Goal: Task Accomplishment & Management: Manage account settings

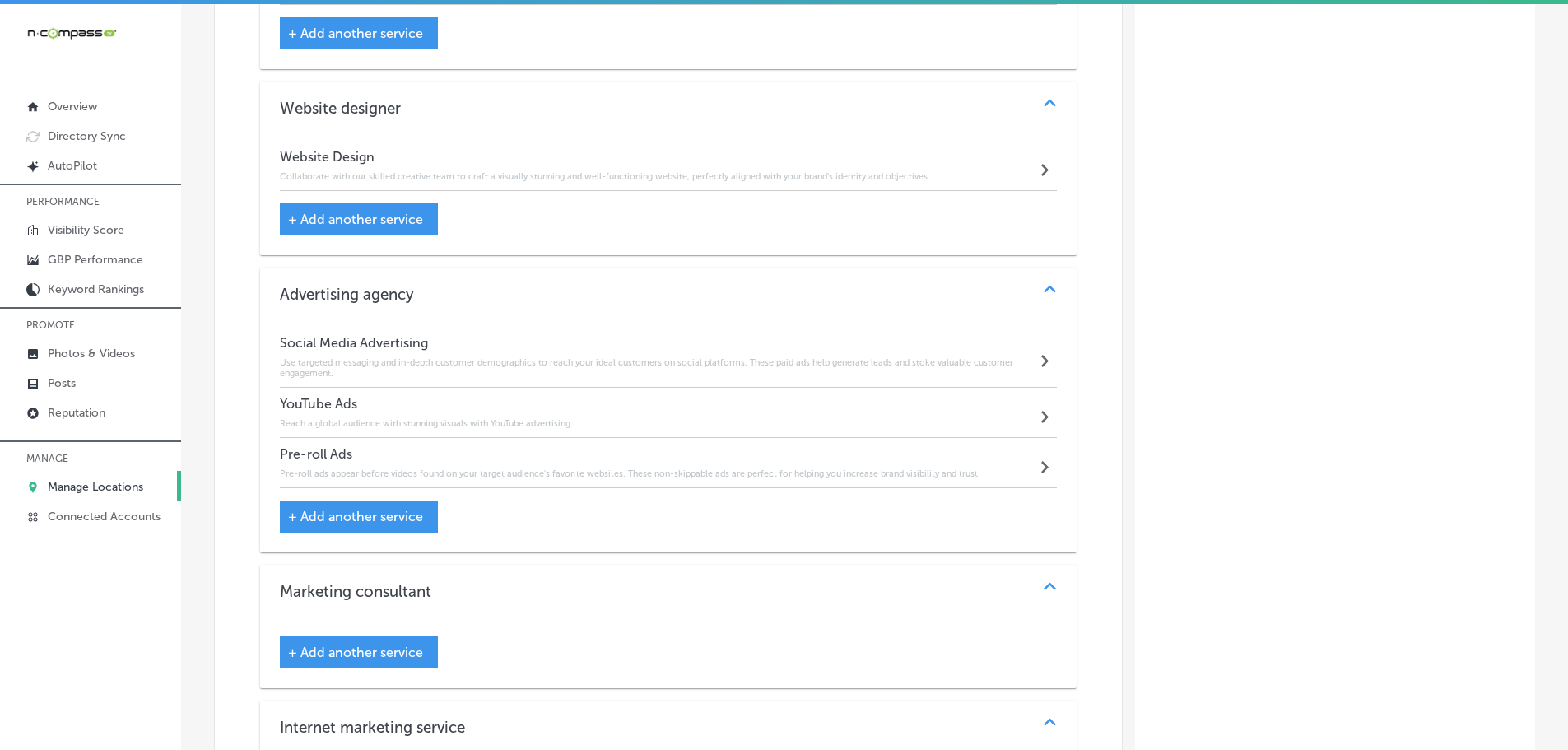
scroll to position [2041, 0]
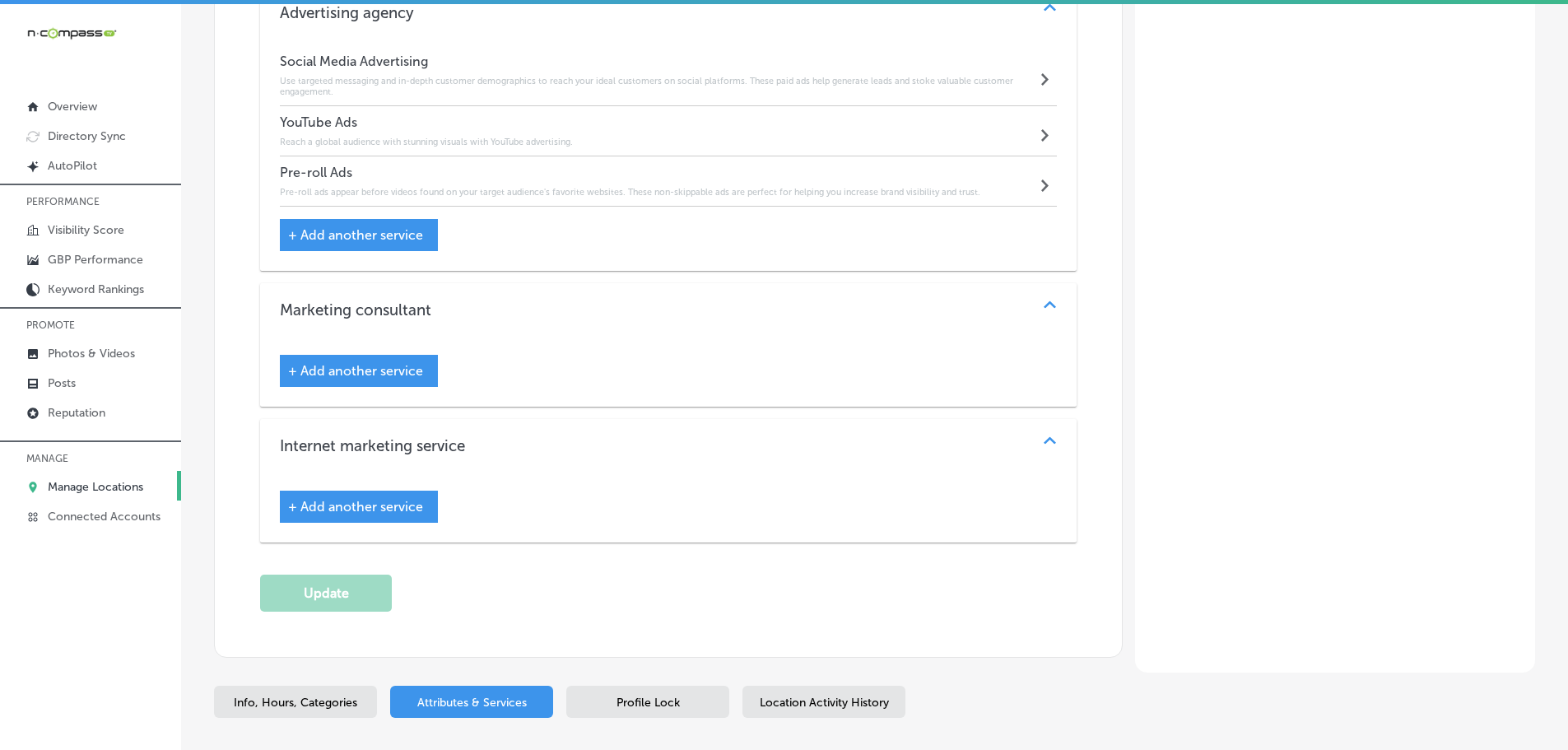
click at [663, 695] on span "Profile Lock" at bounding box center [648, 702] width 63 height 14
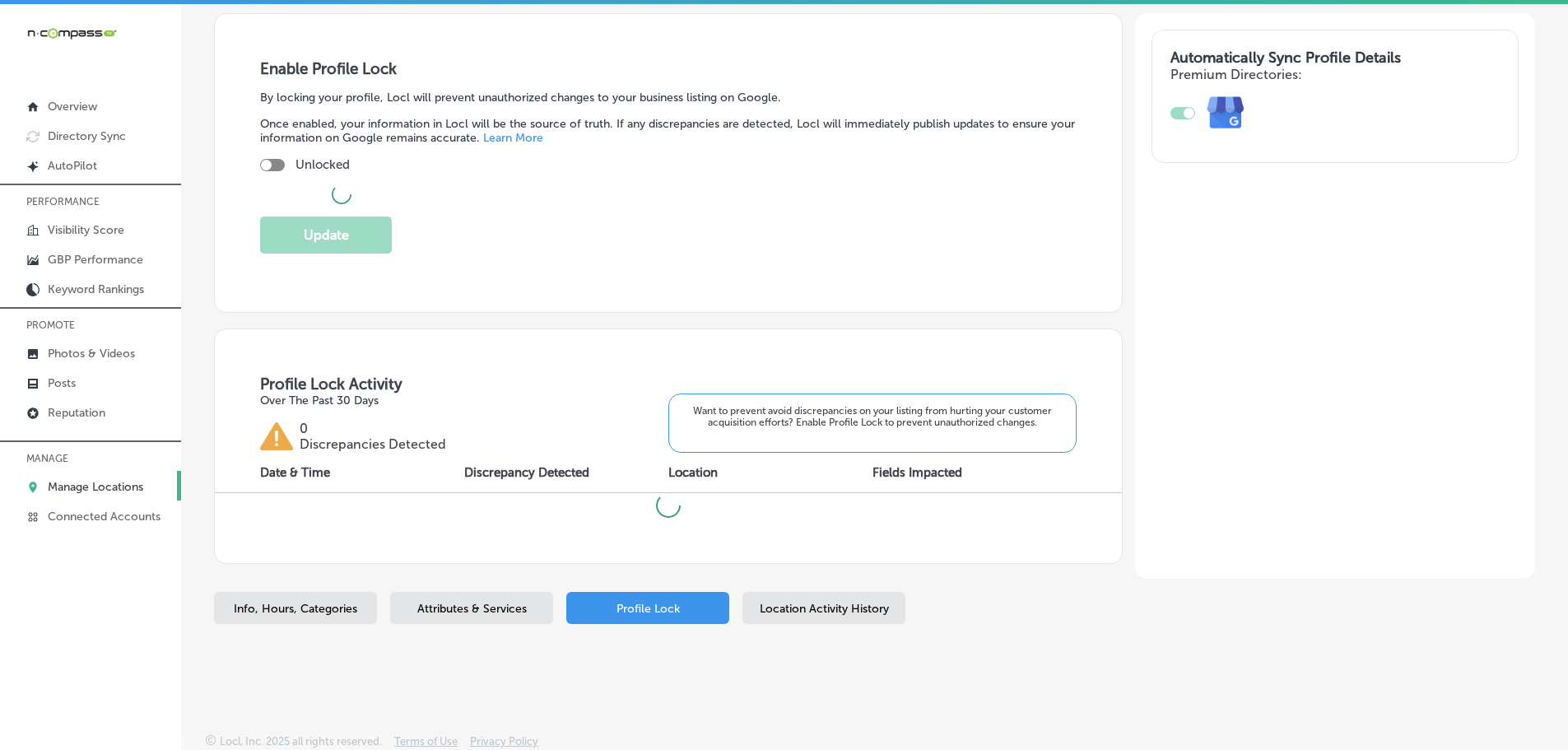
scroll to position [269, 0]
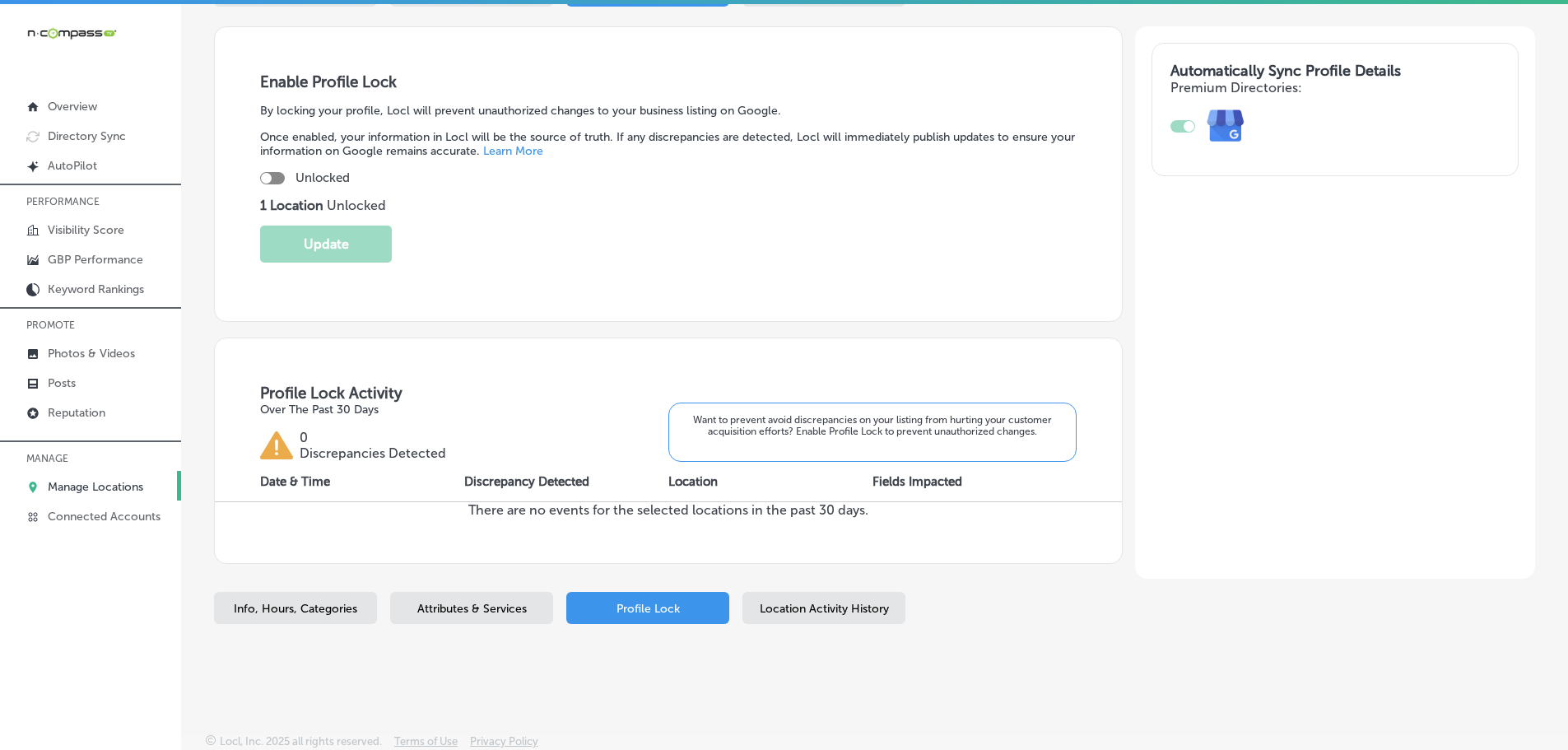
click at [298, 606] on span "Info, Hours, Categories" at bounding box center [295, 609] width 123 height 14
select select "US"
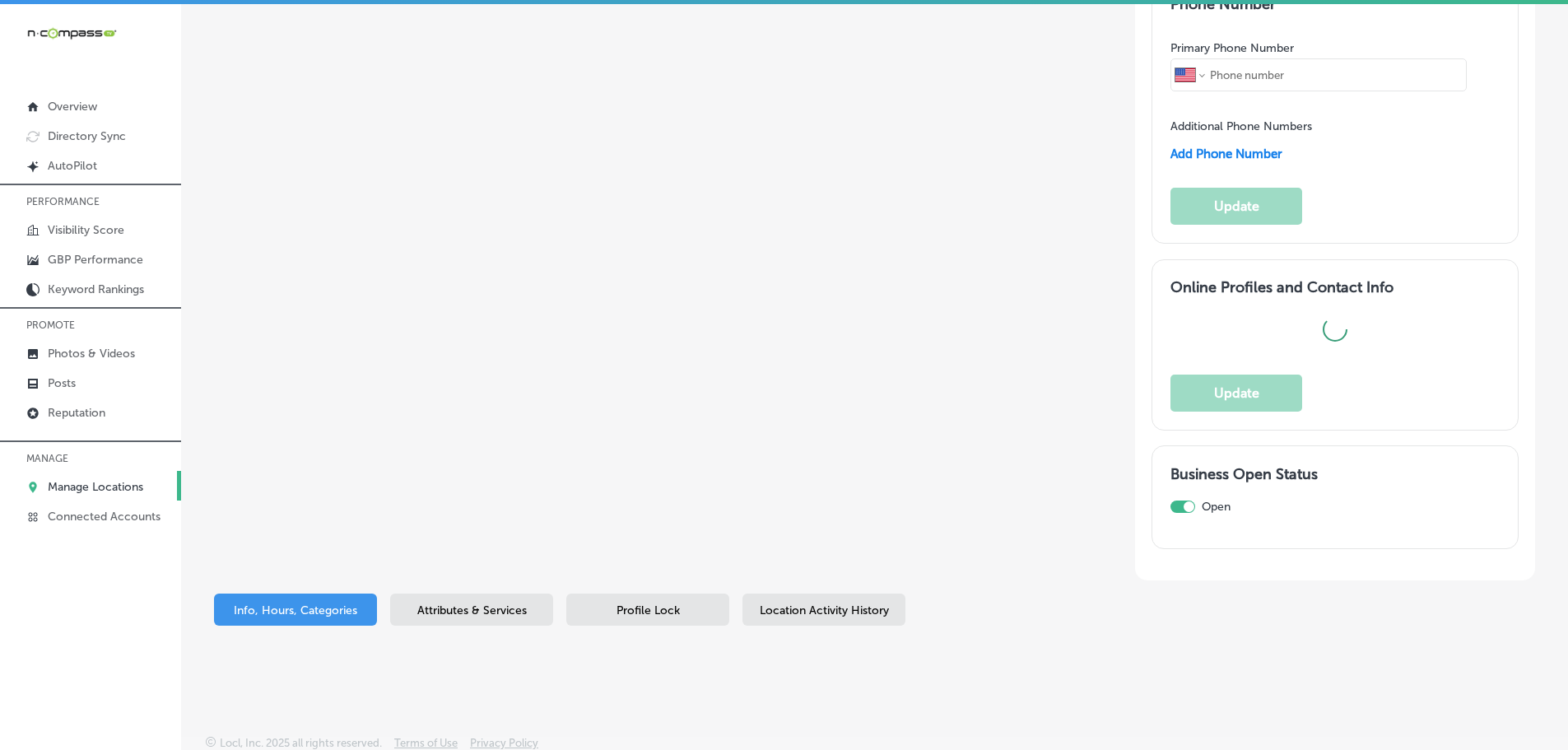
type input "Digital Universe Marketing & Advertising"
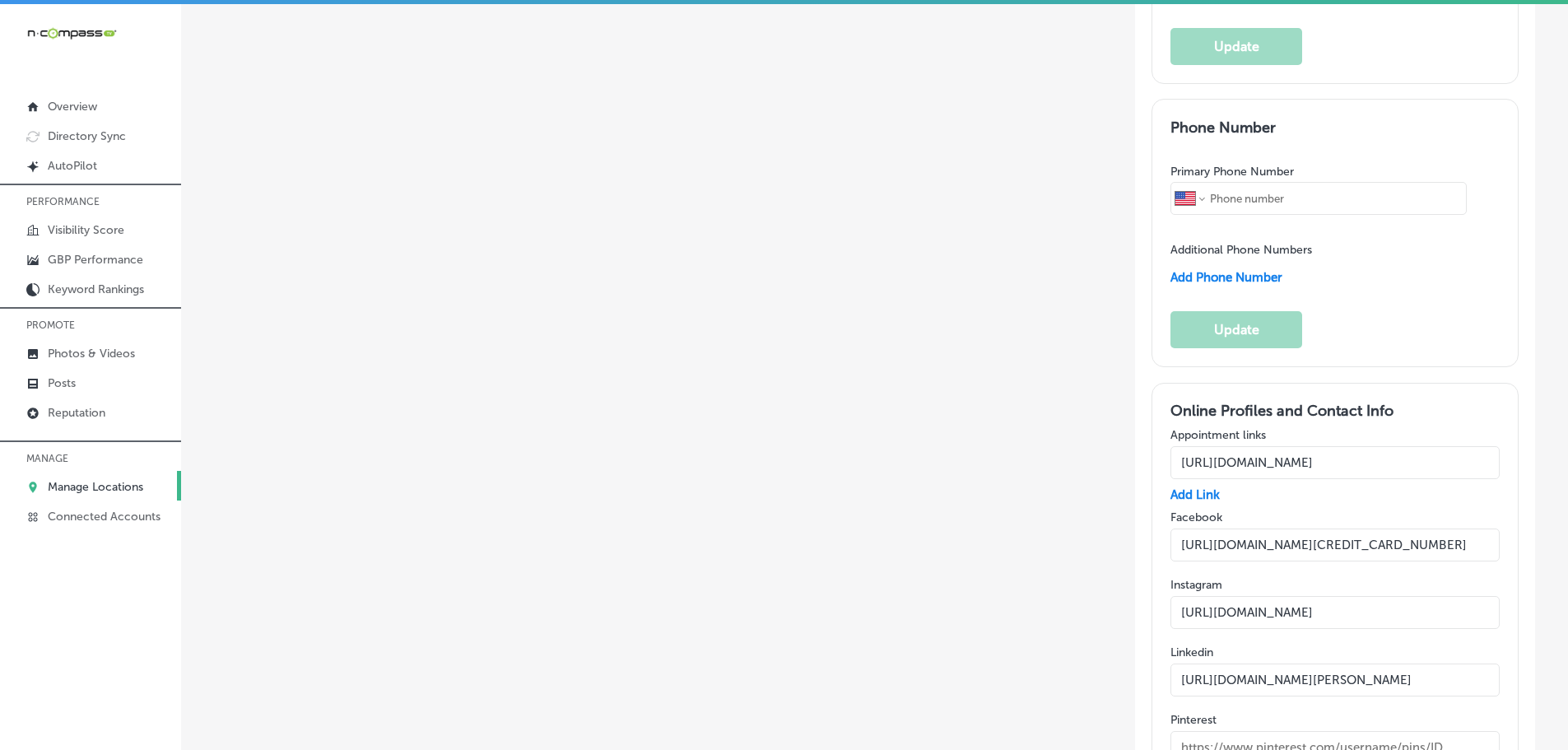
type input "[PHONE_NUMBER]"
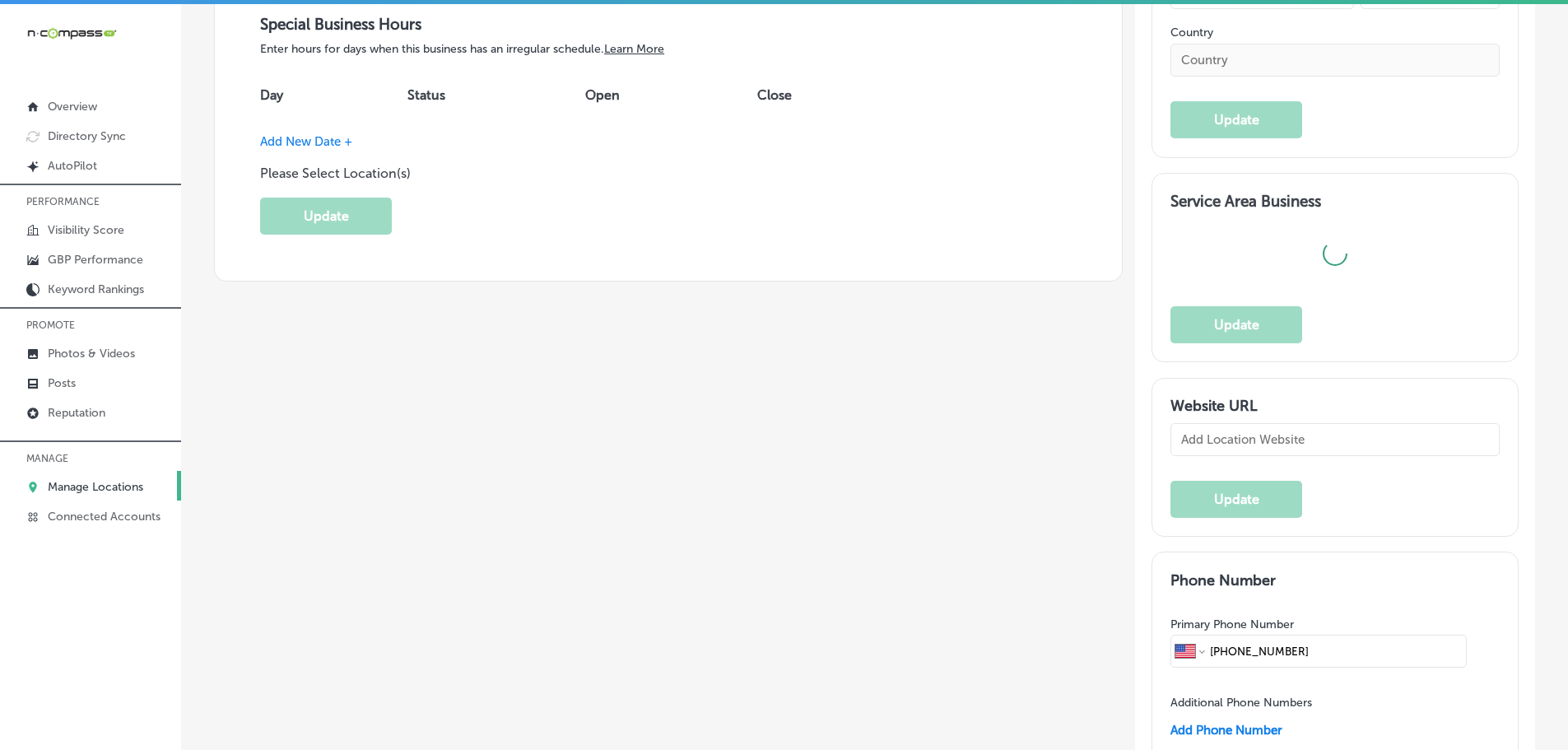
checkbox input "true"
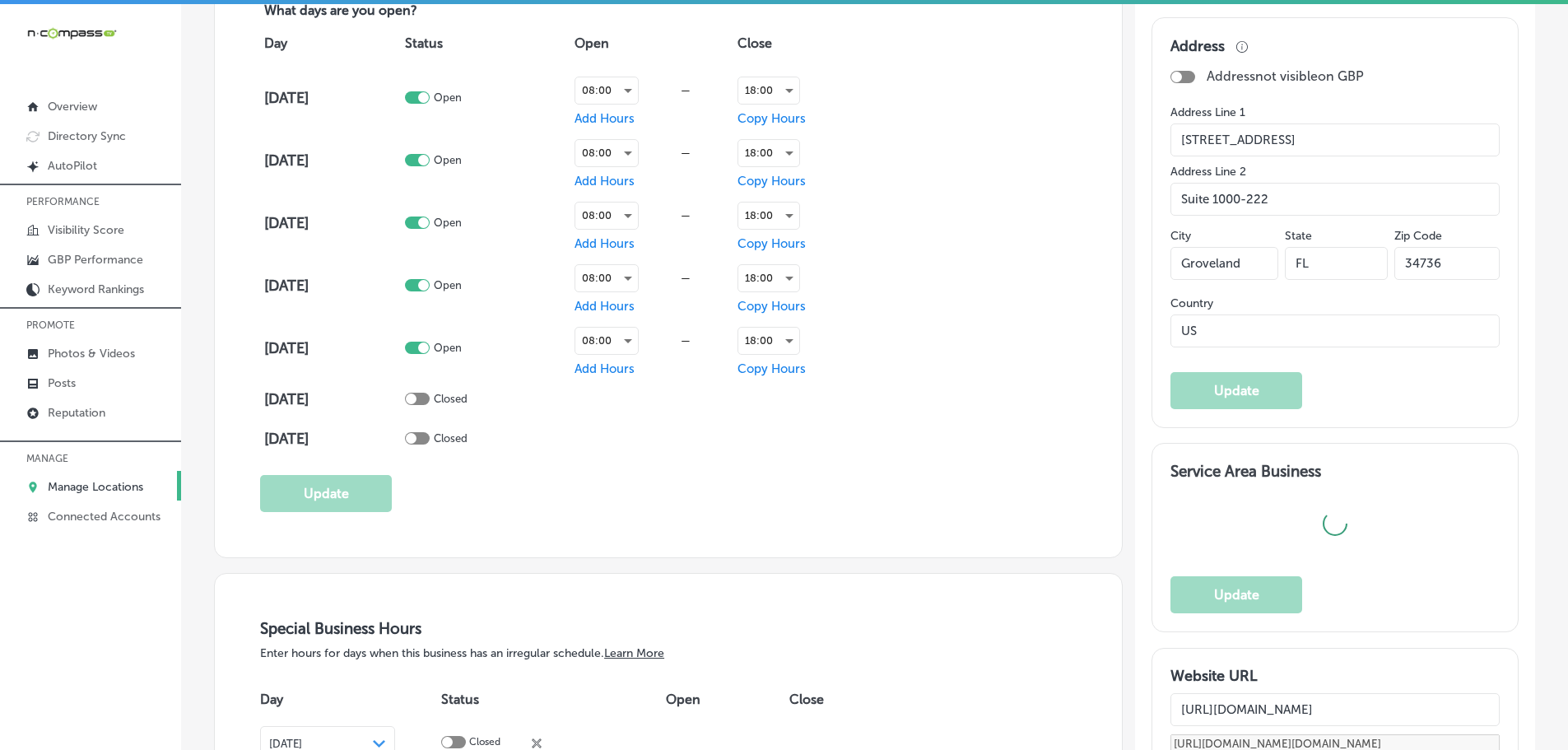
type textarea "At Digital Universe Marketing & Advertising, we empower local businesses to thr…"
checkbox input "false"
type input "[STREET_ADDRESS]"
type input "Suite 1000-222"
type input "Groveland"
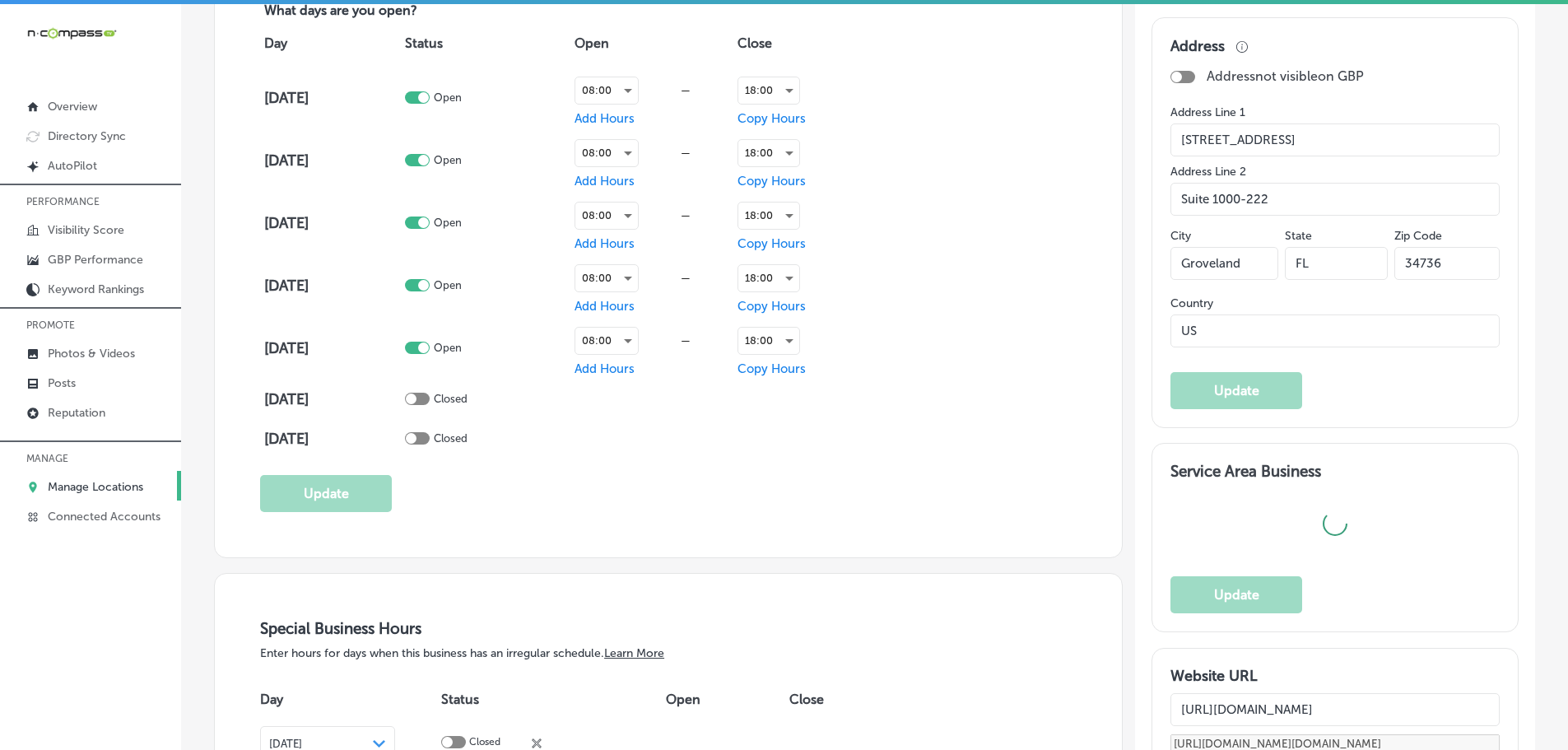
type input "34736"
type input "US"
type input "[URL][DOMAIN_NAME]"
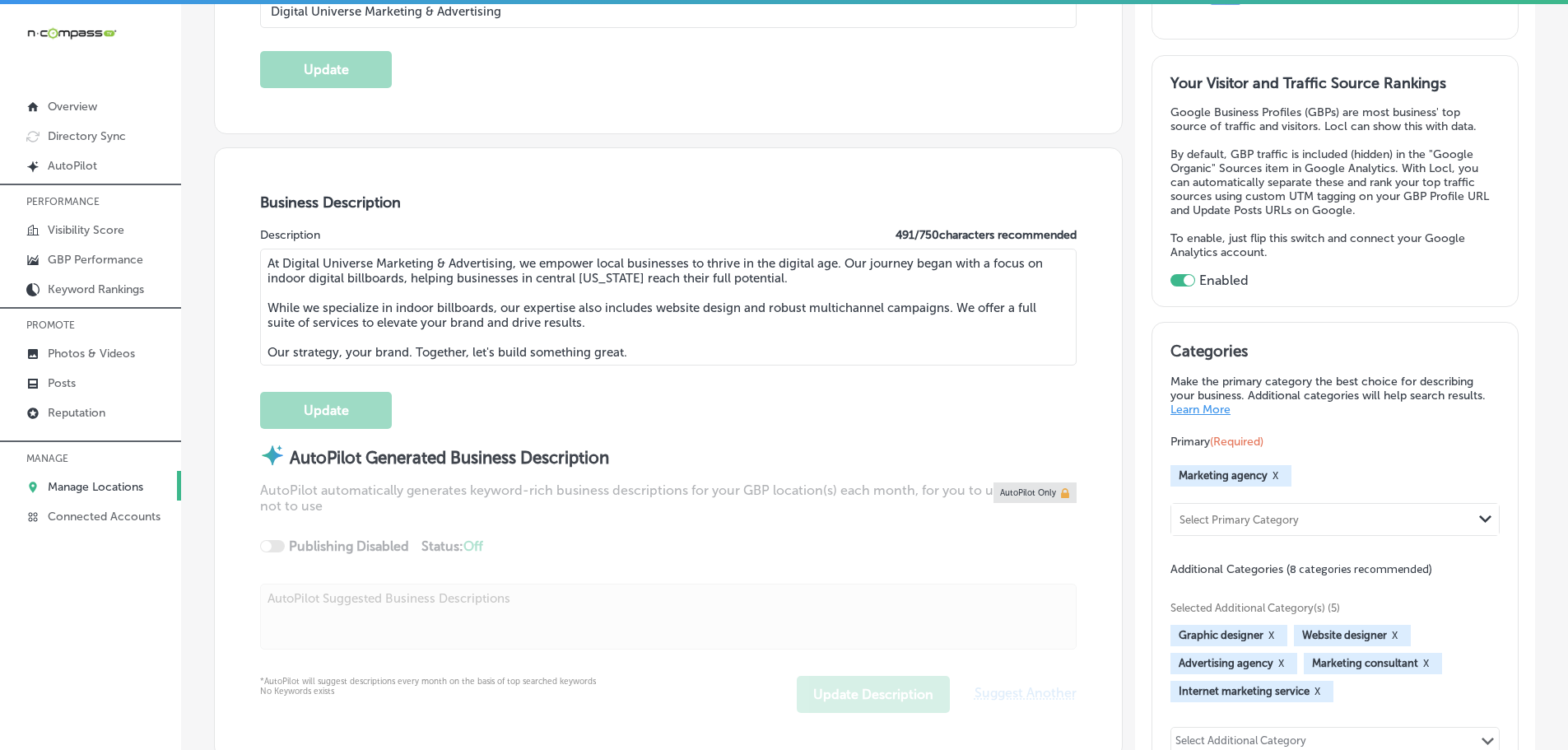
scroll to position [389, 0]
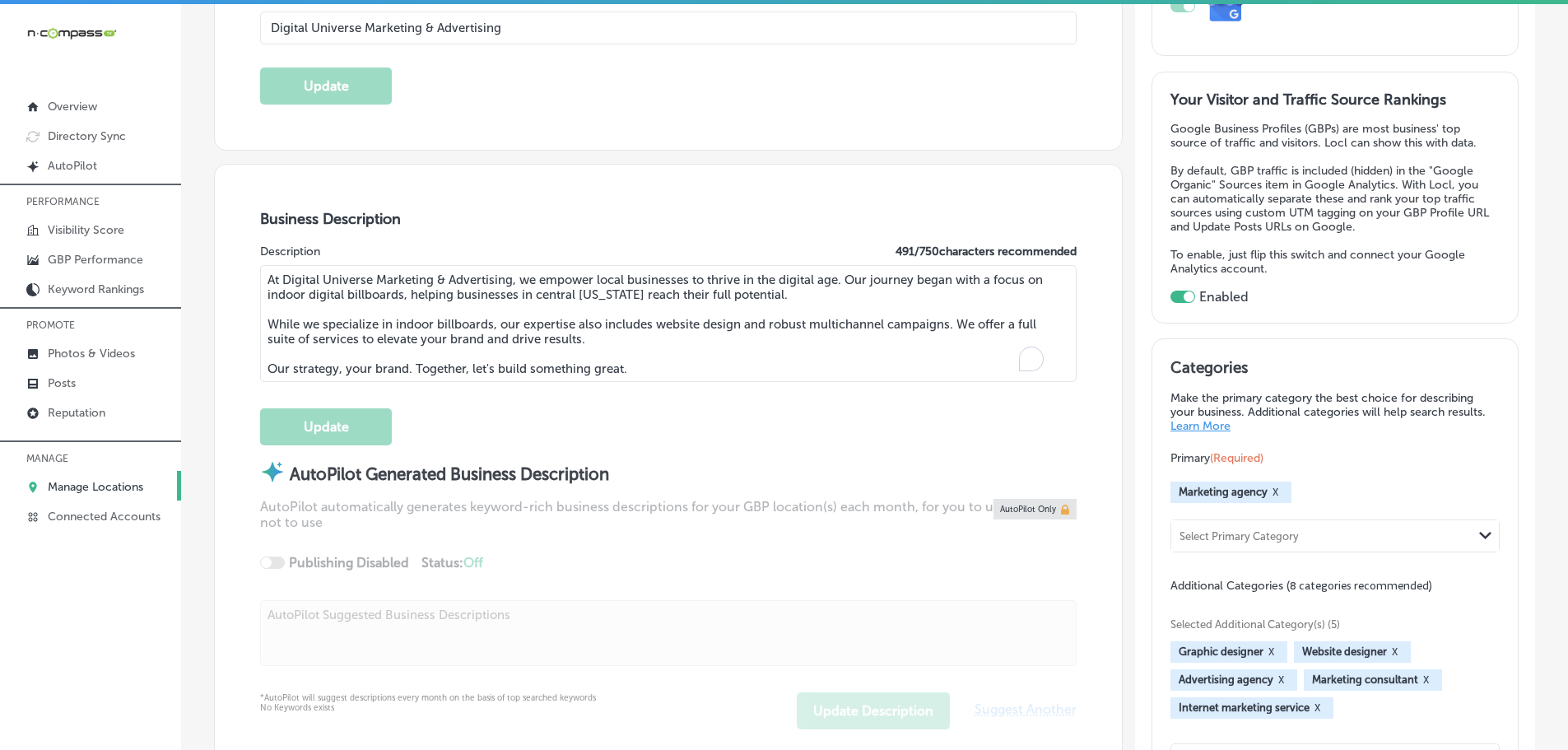
drag, startPoint x: 643, startPoint y: 365, endPoint x: 268, endPoint y: 275, distance: 385.6
click at [260, 276] on textarea "At Digital Universe Marketing & Advertising, we empower local businesses to thr…" at bounding box center [669, 323] width 816 height 117
paste textarea "'re passionate about empowering local businesses to thrive in the digital age. …"
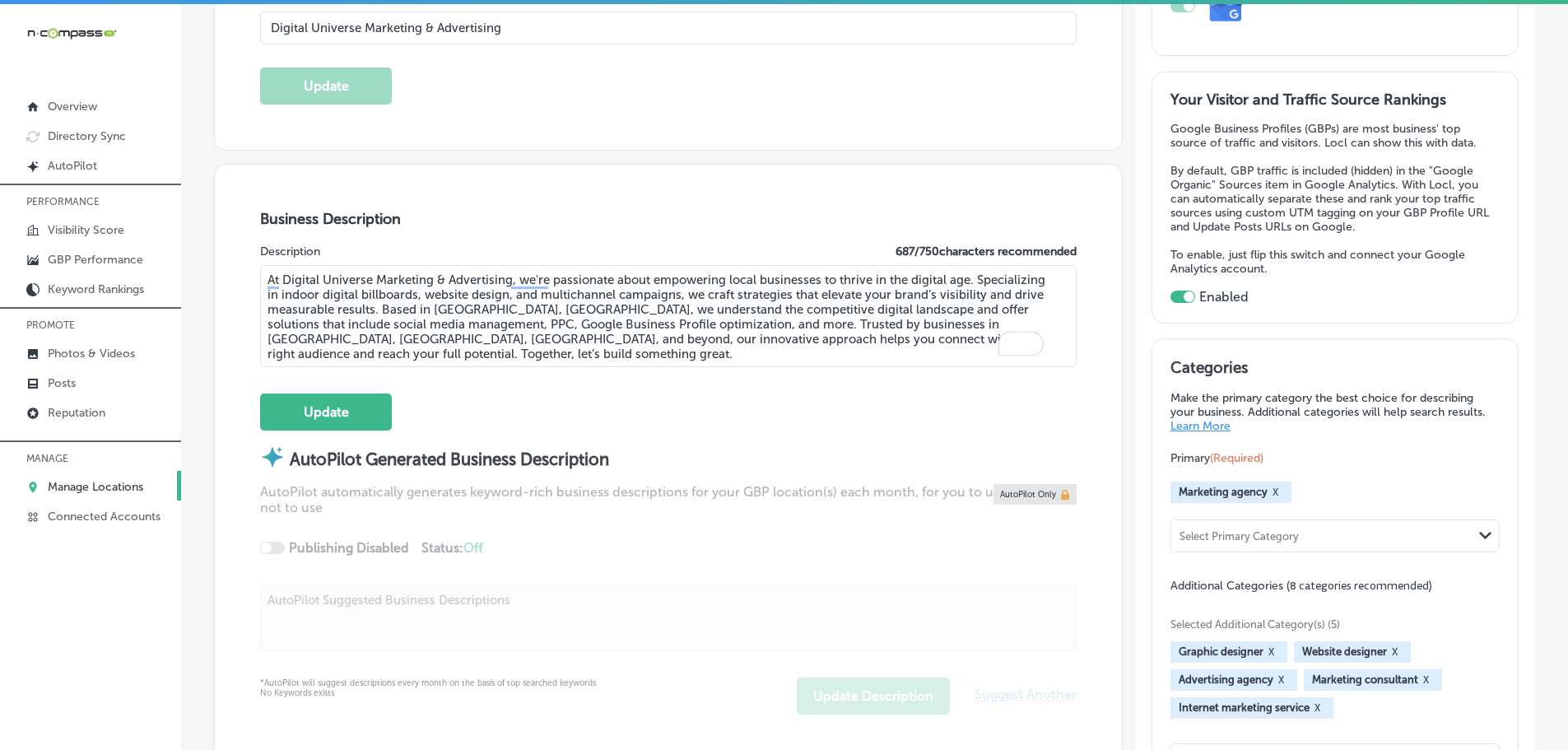
type textarea "At Digital Universe Marketing & Advertising, we're passionate about empowering …"
